Goal: Navigation & Orientation: Find specific page/section

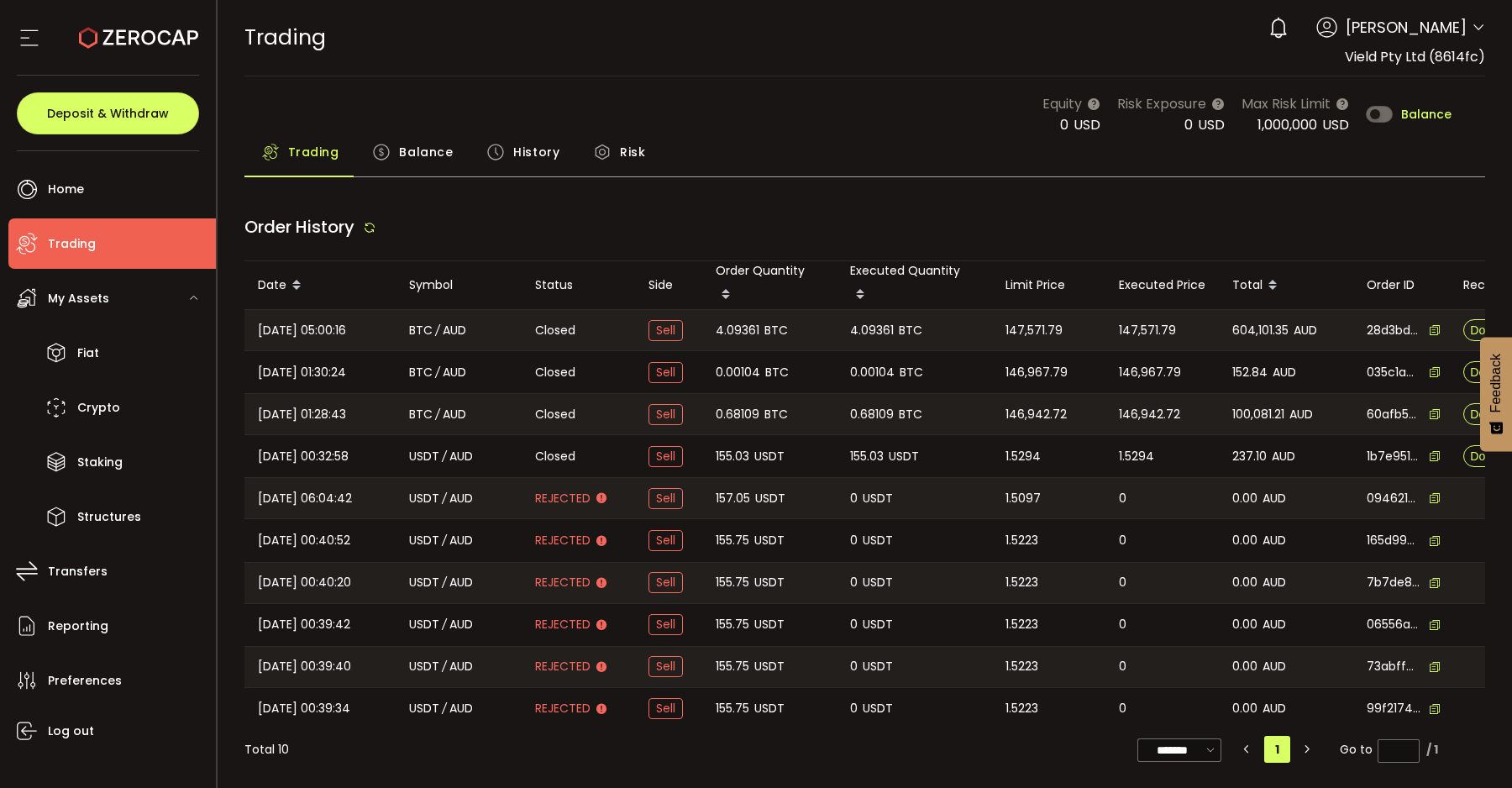
type input "***"
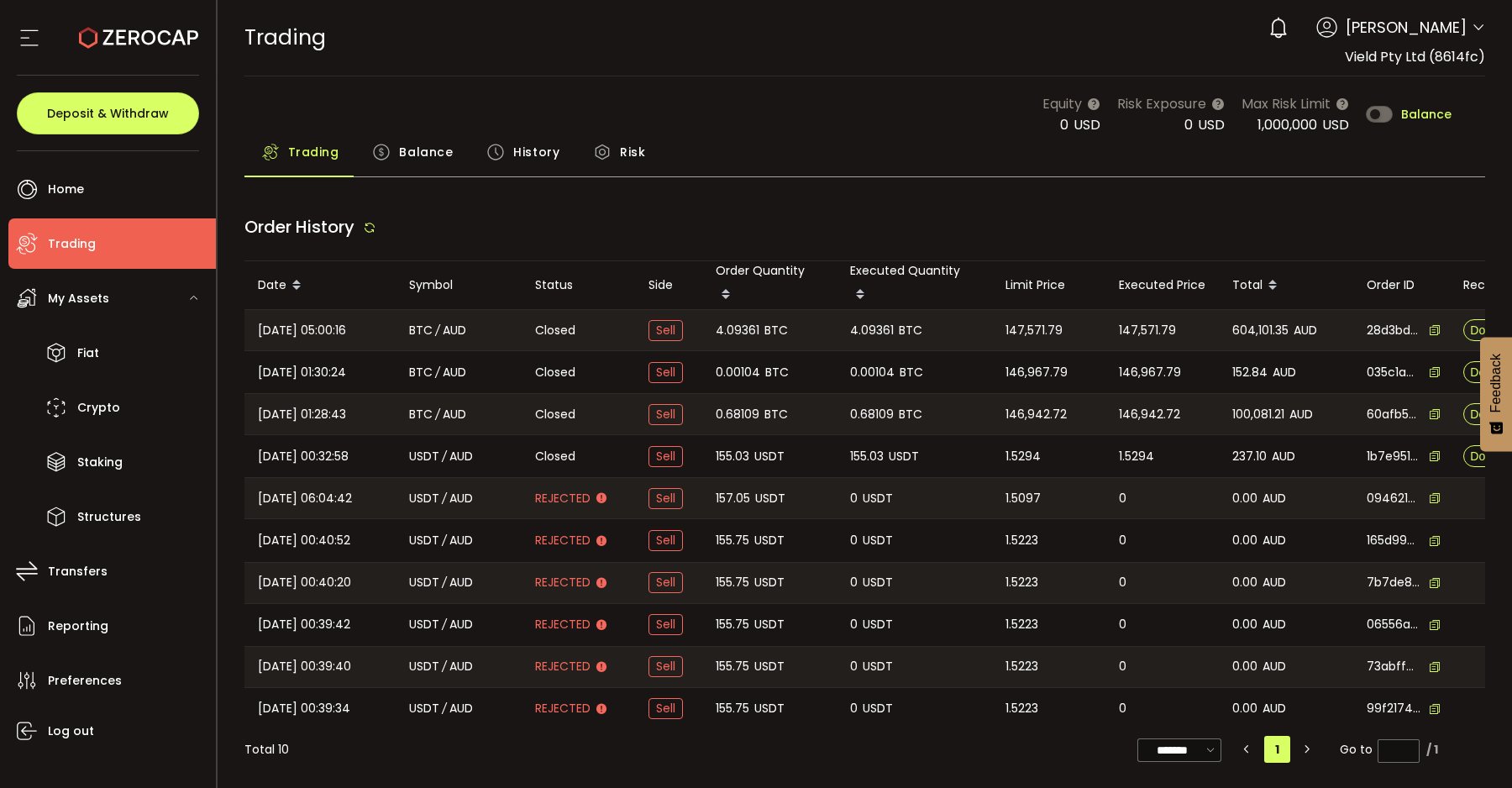
type input "***"
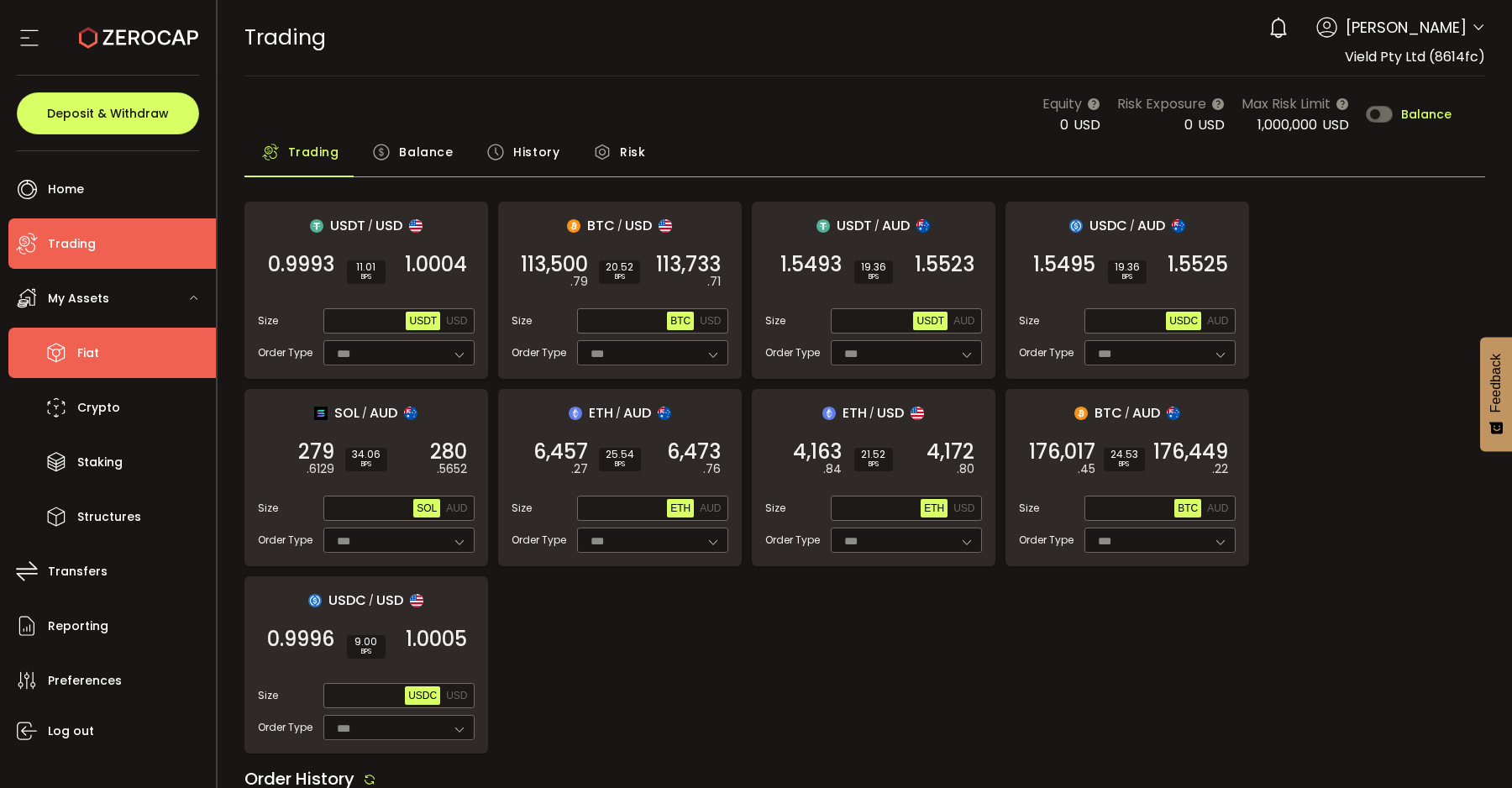
click at [115, 364] on li "Fiat" at bounding box center [112, 353] width 208 height 50
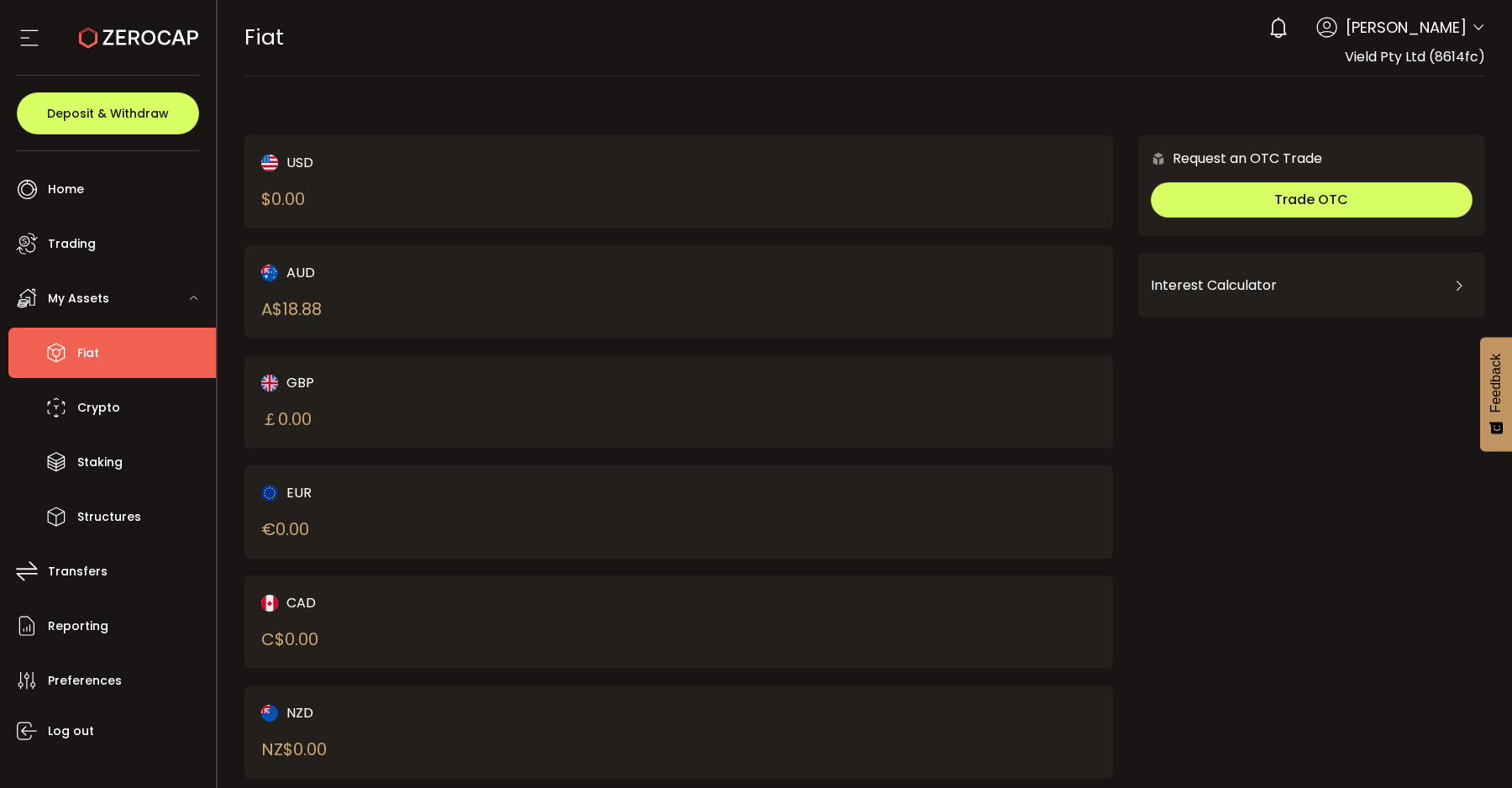
scroll to position [36, 0]
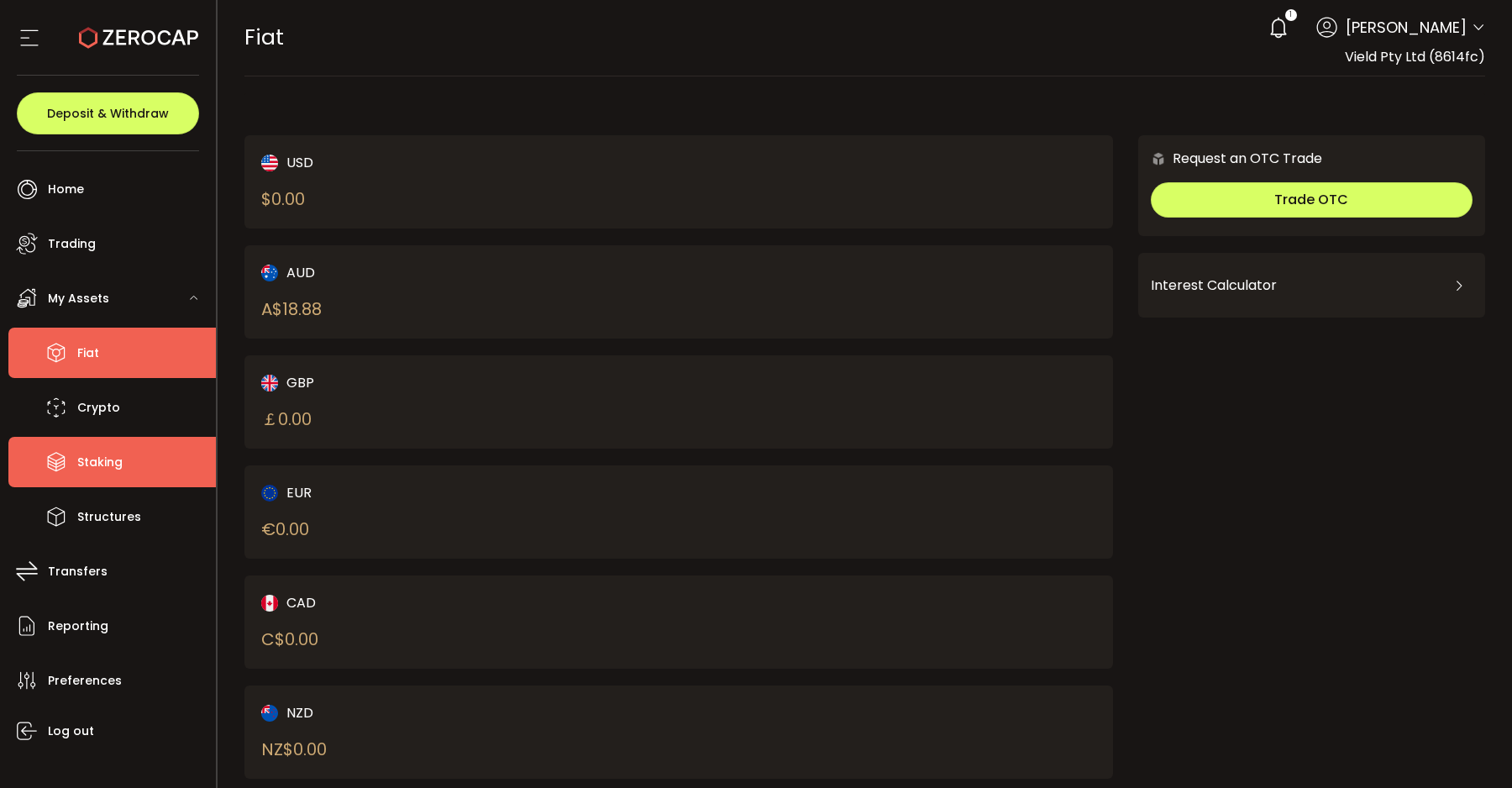
click at [130, 442] on li "Staking" at bounding box center [112, 462] width 208 height 50
click at [117, 373] on li "Fiat" at bounding box center [112, 353] width 208 height 50
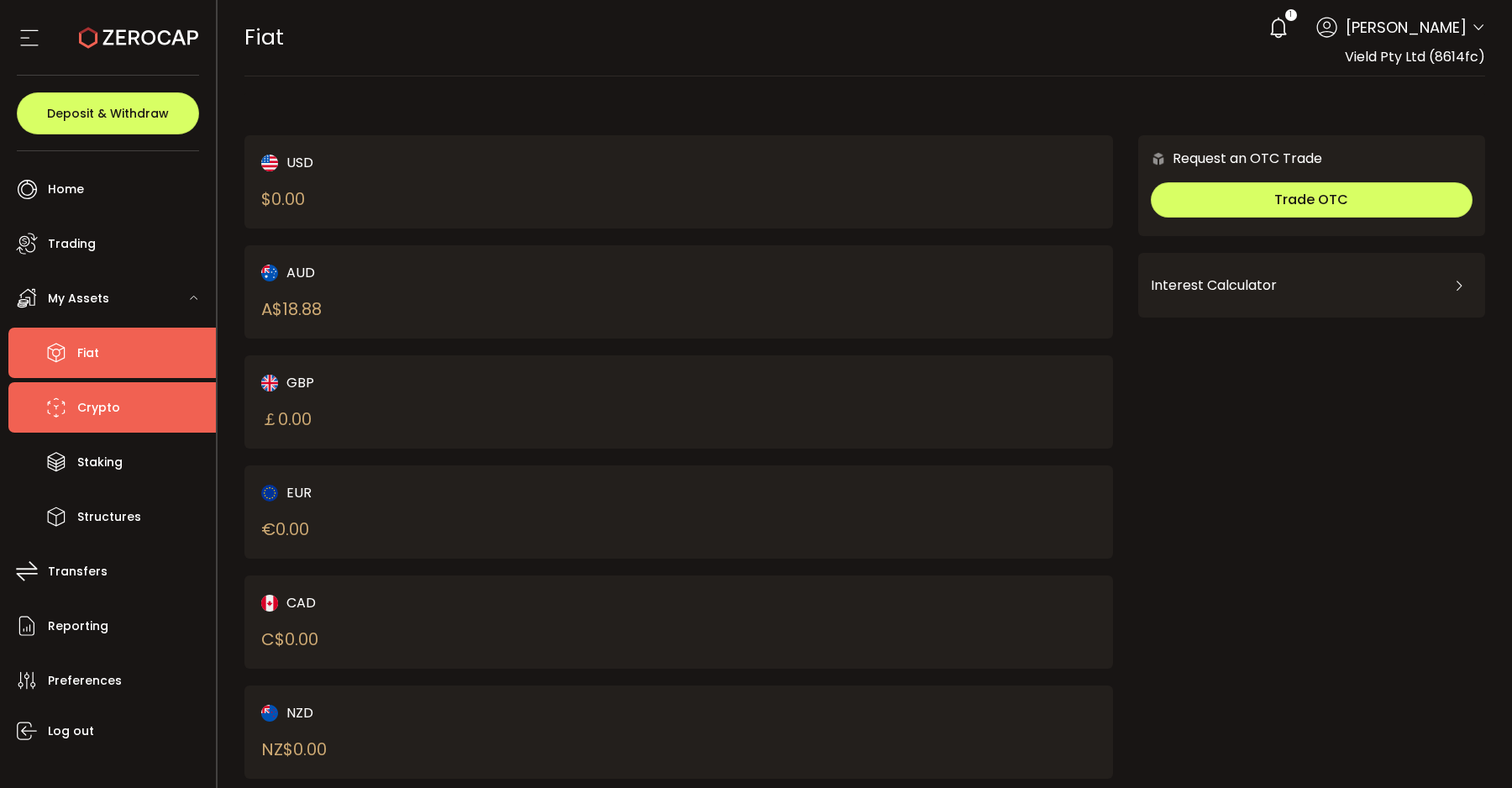
click at [125, 418] on li "Crypto" at bounding box center [112, 407] width 208 height 50
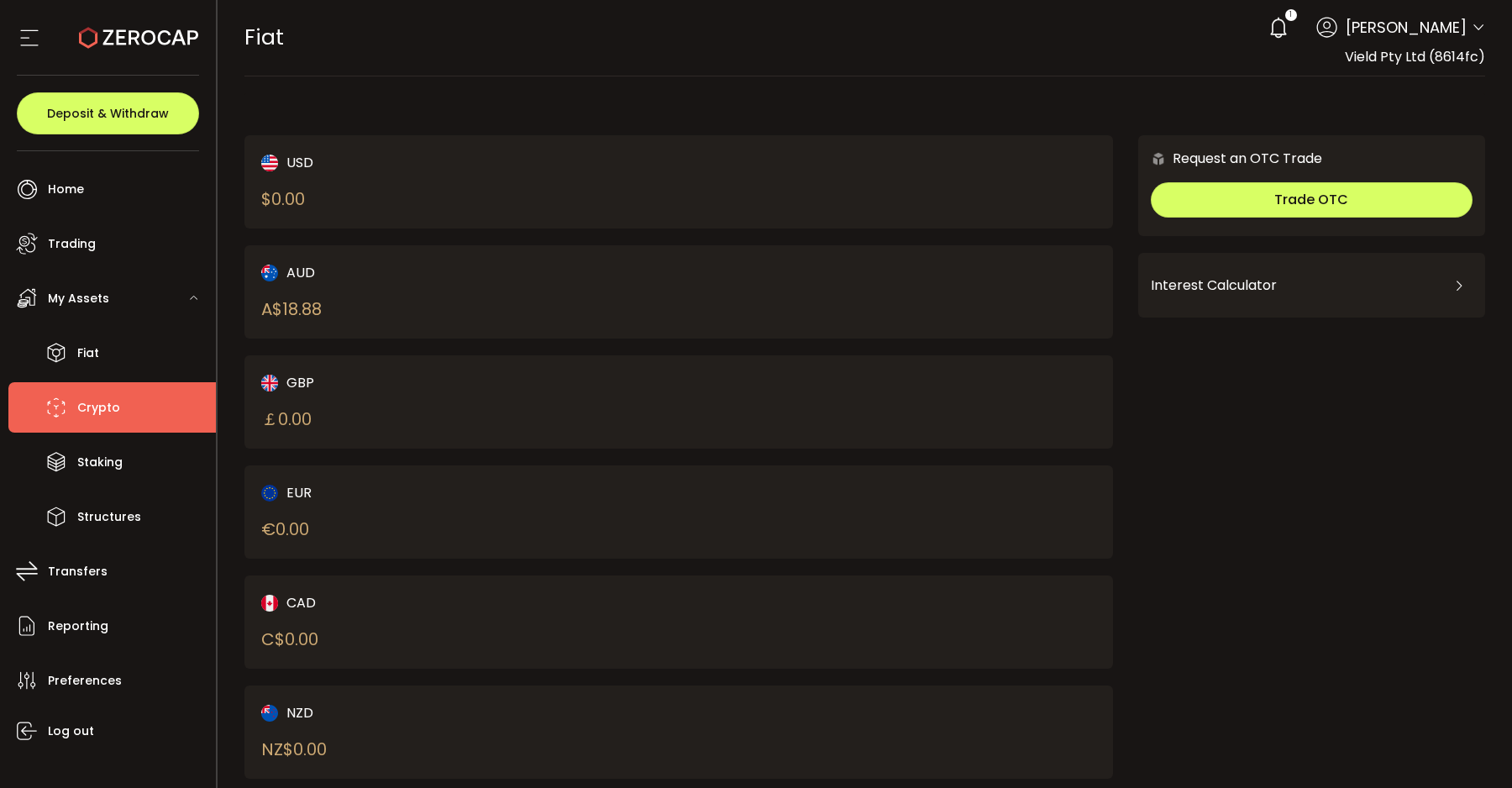
click at [96, 322] on div "My Assets" at bounding box center [112, 298] width 208 height 50
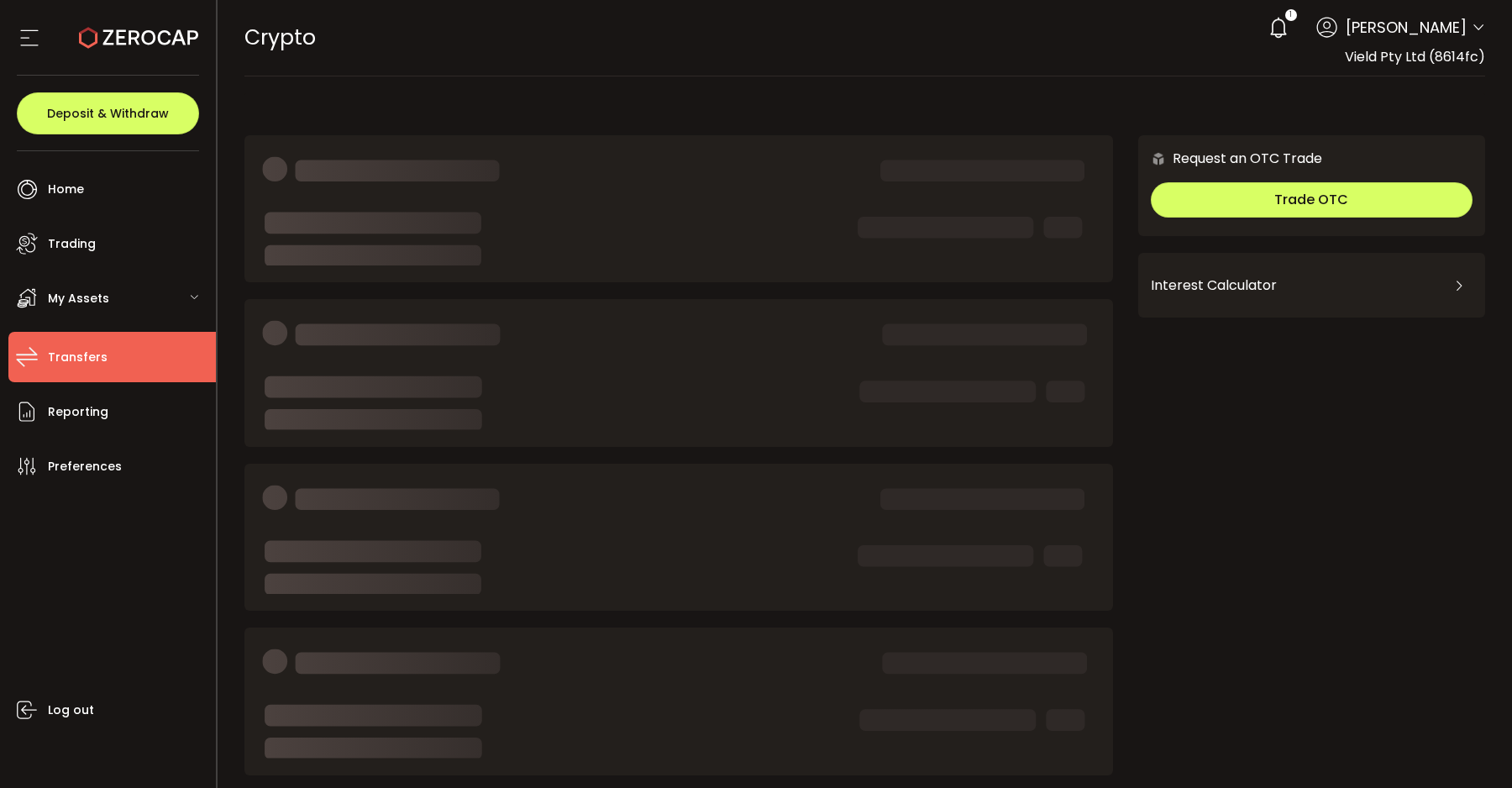
click at [84, 348] on span "Transfers" at bounding box center [77, 357] width 60 height 24
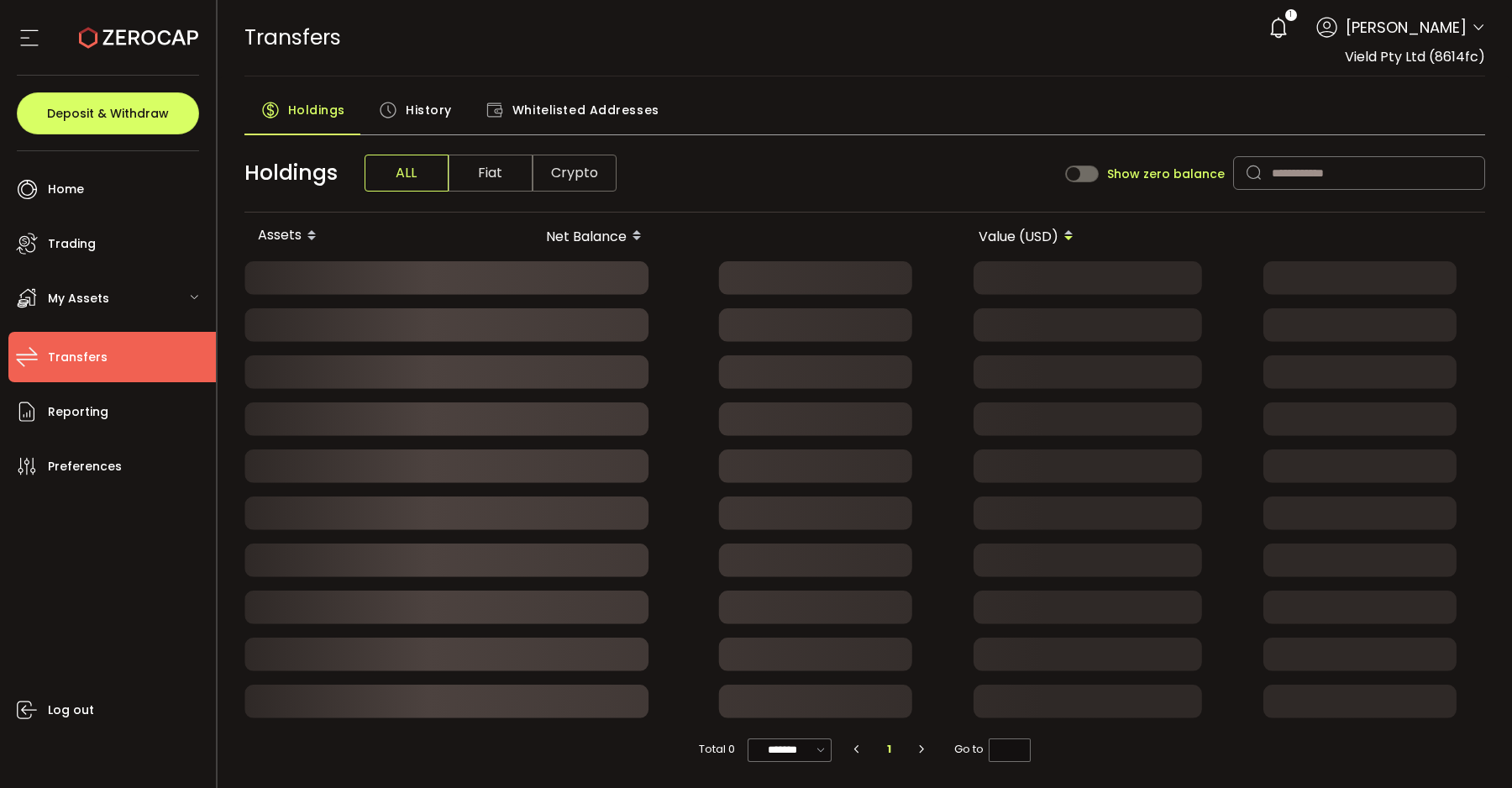
click at [85, 310] on div "My Assets" at bounding box center [112, 298] width 208 height 50
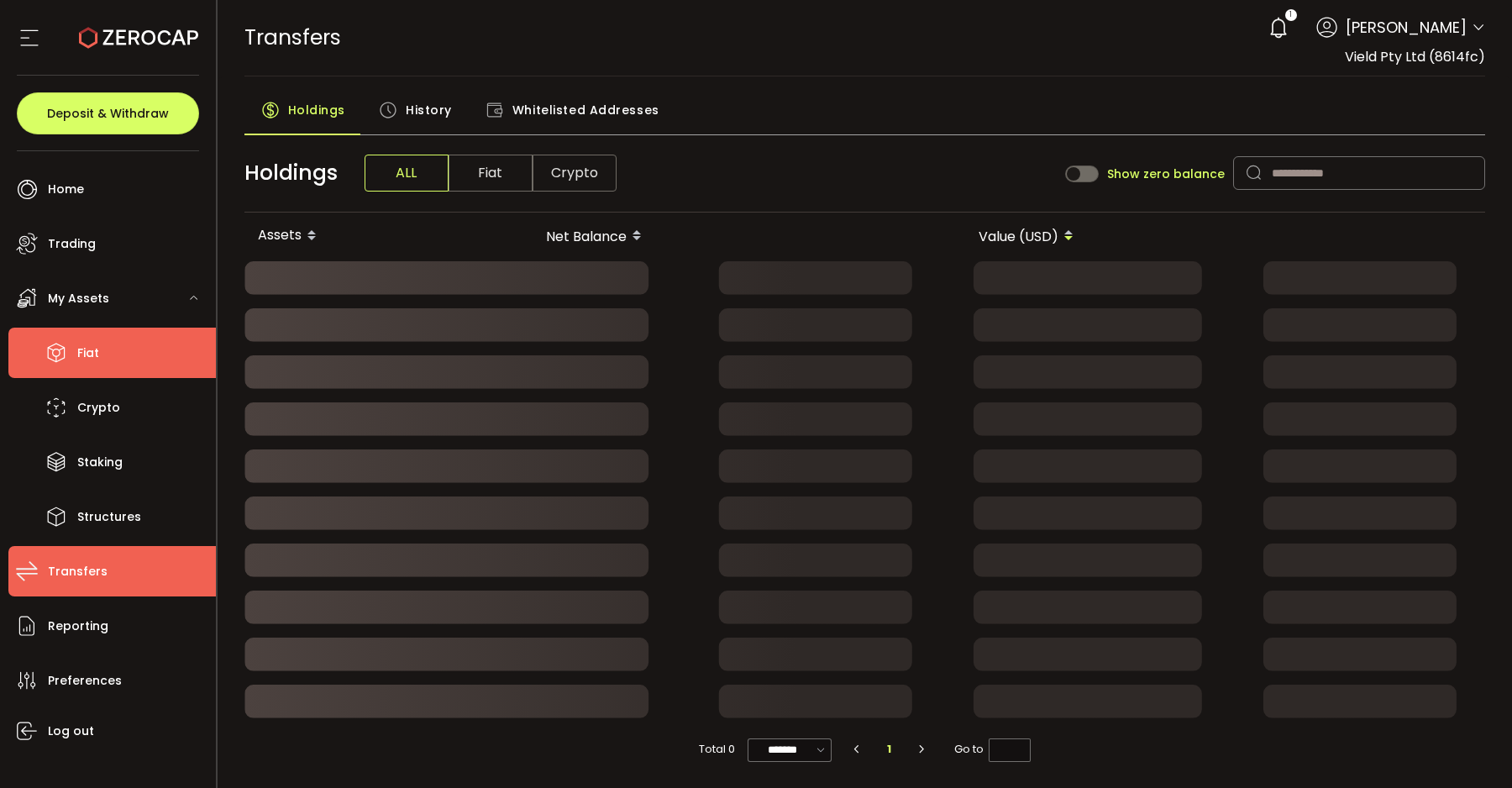
click at [81, 358] on span "Fiat" at bounding box center [88, 353] width 21 height 24
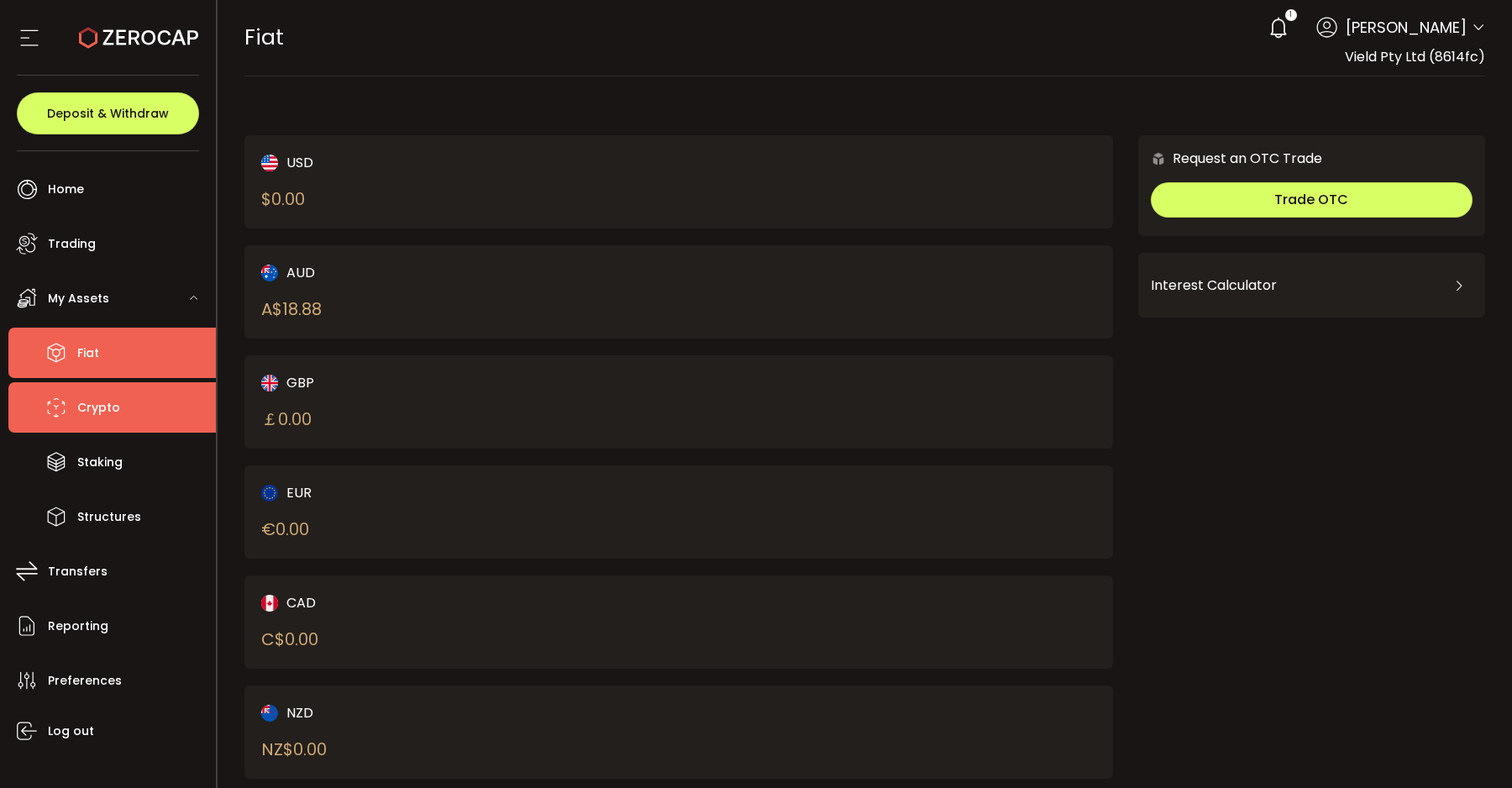
click at [136, 408] on li "Crypto" at bounding box center [112, 407] width 208 height 50
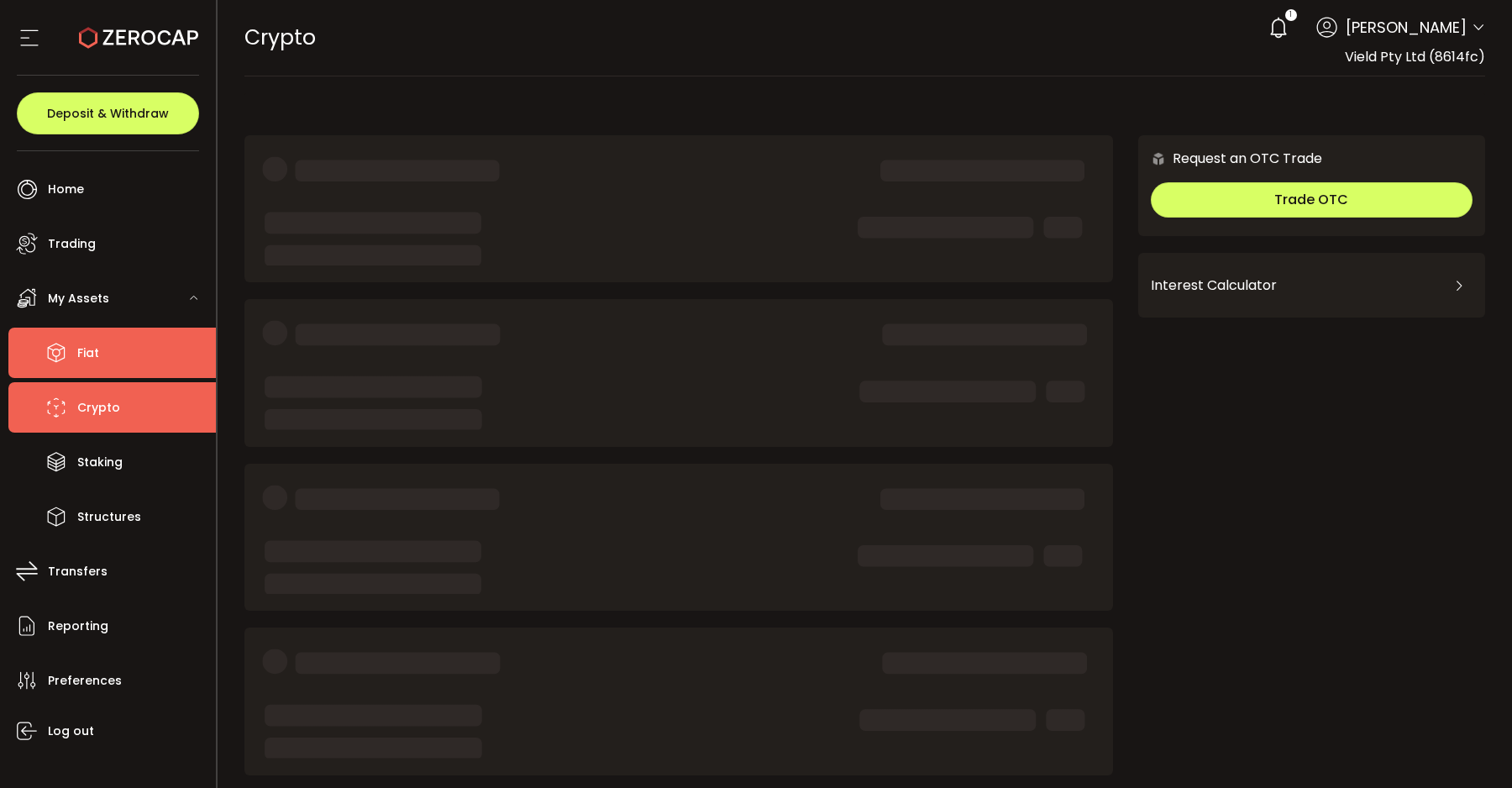
click at [107, 363] on li "Fiat" at bounding box center [112, 353] width 208 height 50
